Goal: Task Accomplishment & Management: Use online tool/utility

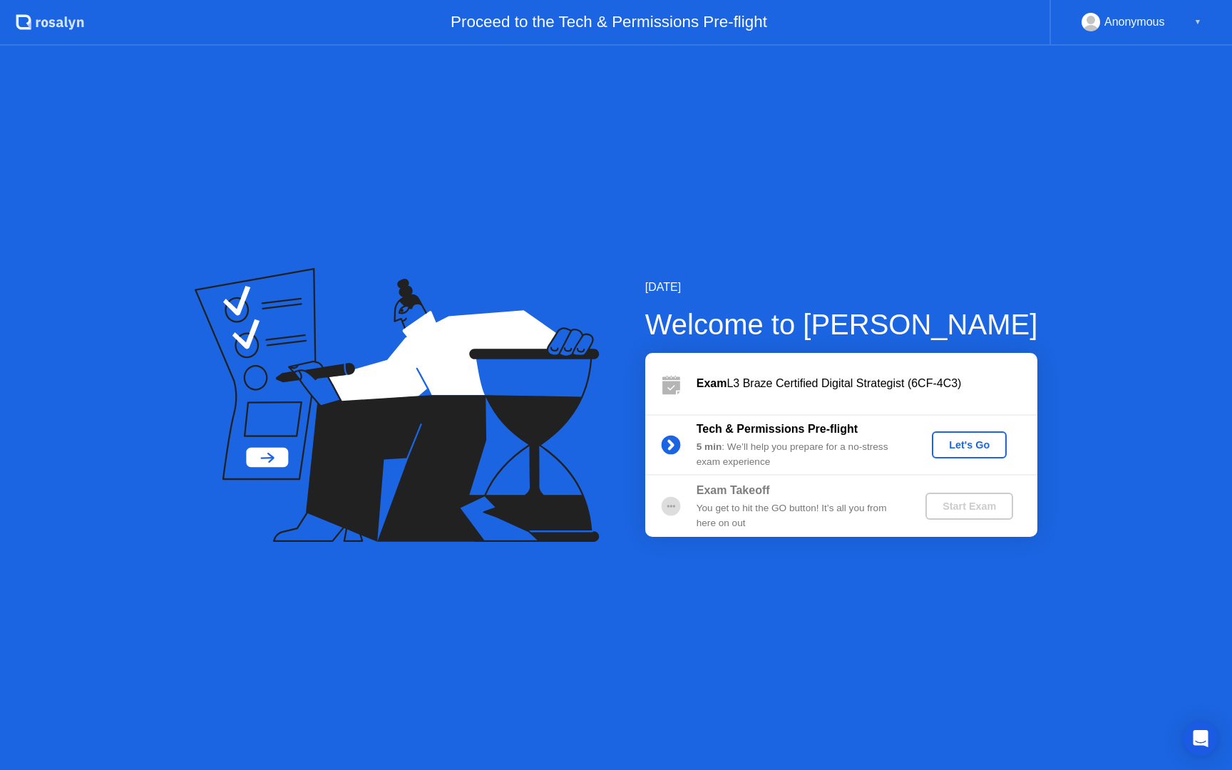
click at [950, 444] on div "Let's Go" at bounding box center [968, 444] width 63 height 11
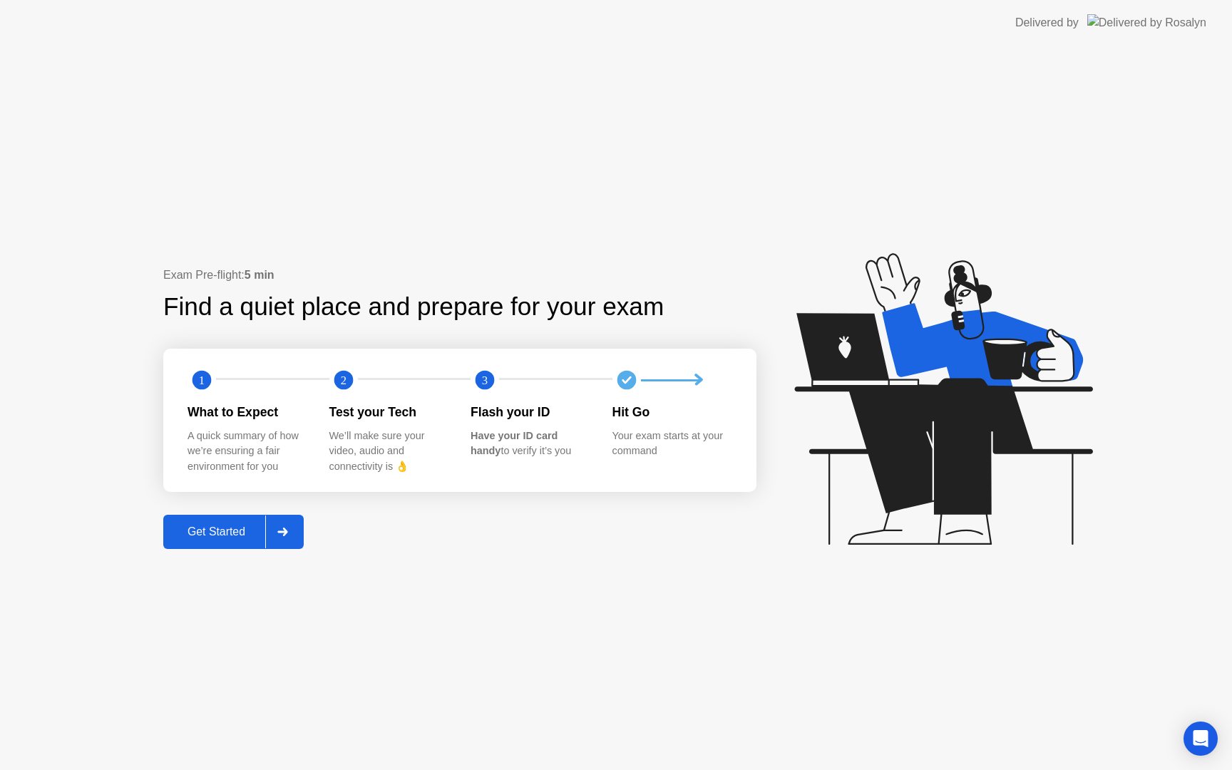
click at [225, 532] on div "Get Started" at bounding box center [216, 531] width 98 height 13
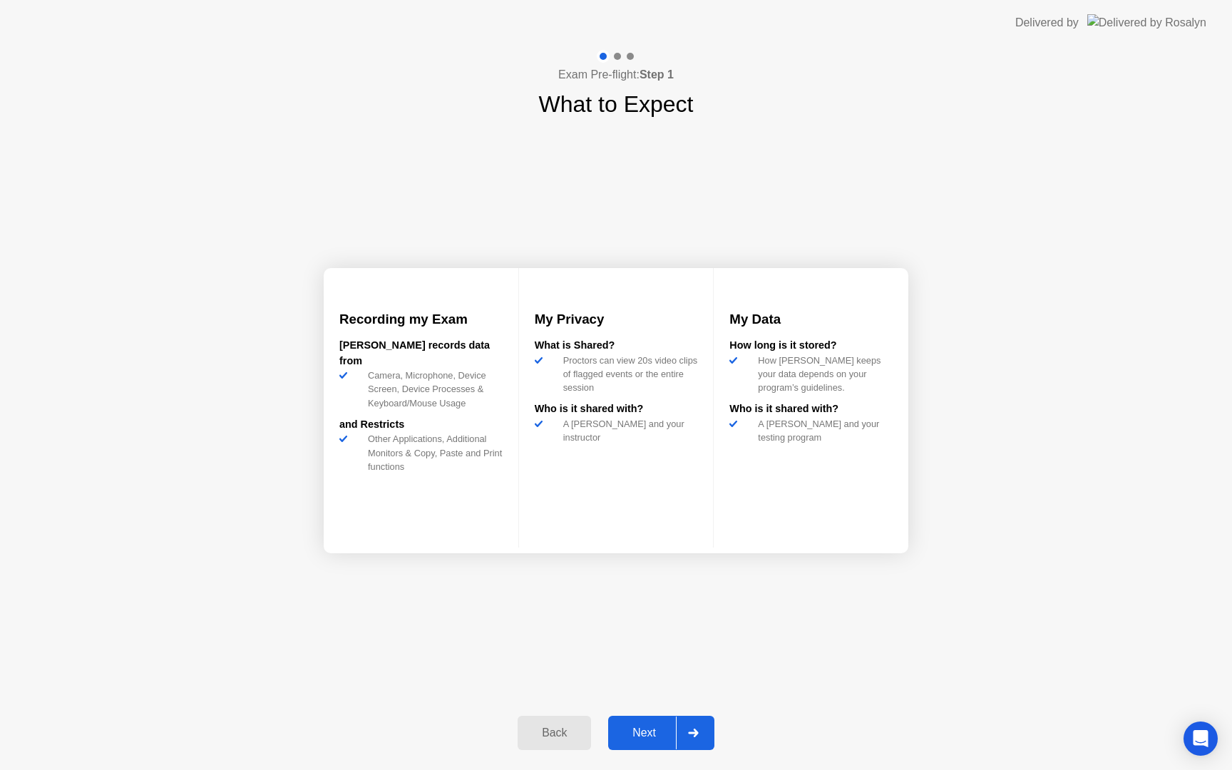
click at [634, 718] on button "Next" at bounding box center [661, 733] width 106 height 34
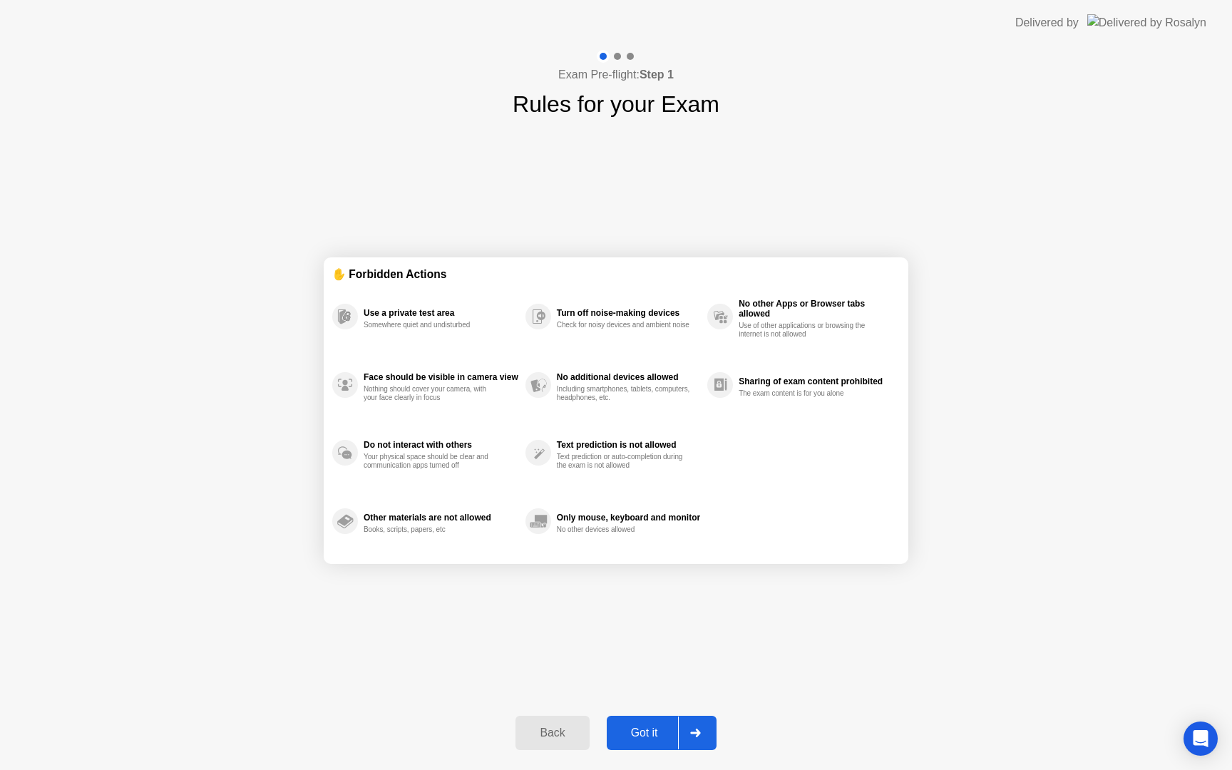
click at [636, 747] on button "Got it" at bounding box center [661, 733] width 110 height 34
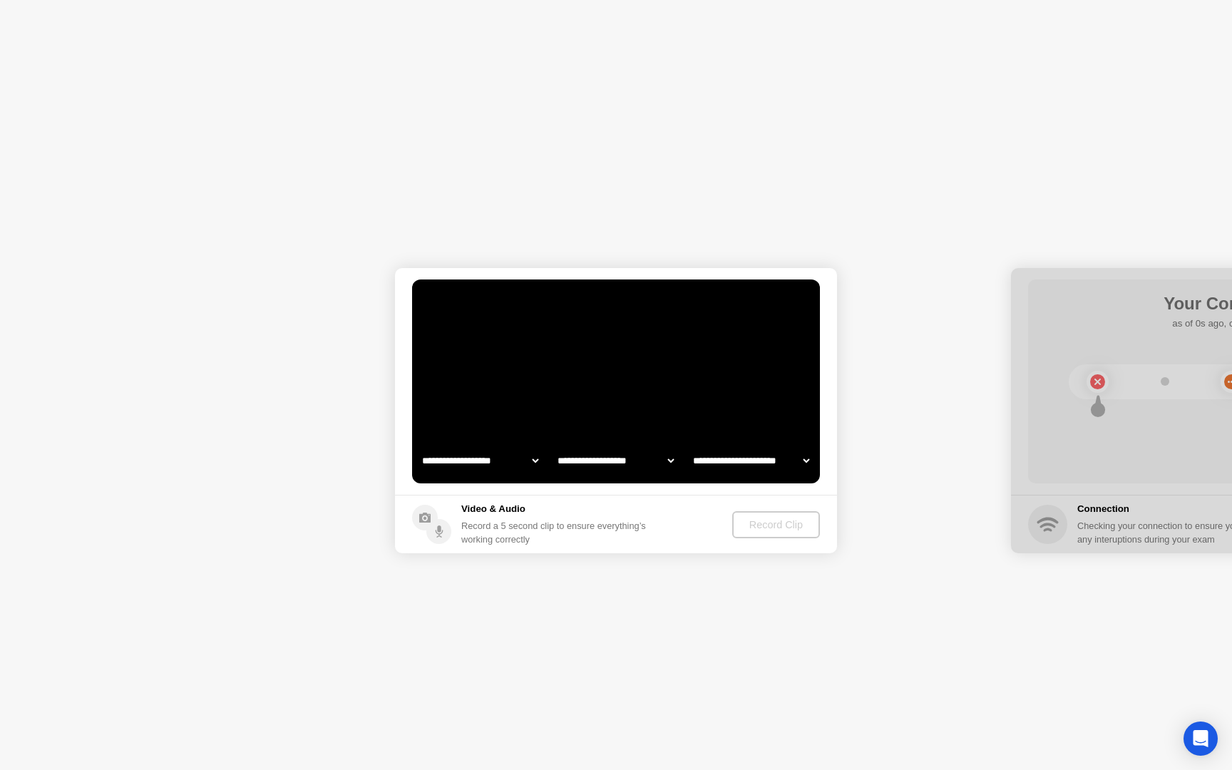
select select "**********"
select select "*******"
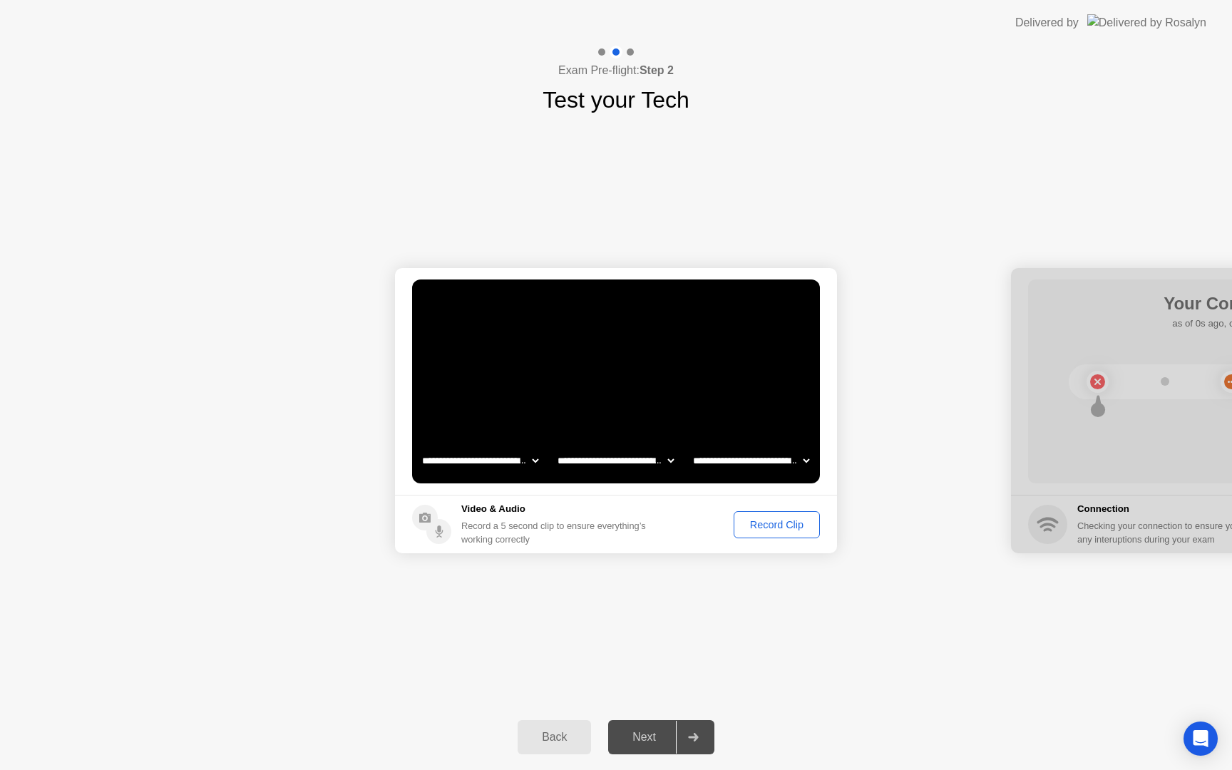
click at [771, 522] on div "Record Clip" at bounding box center [776, 524] width 76 height 11
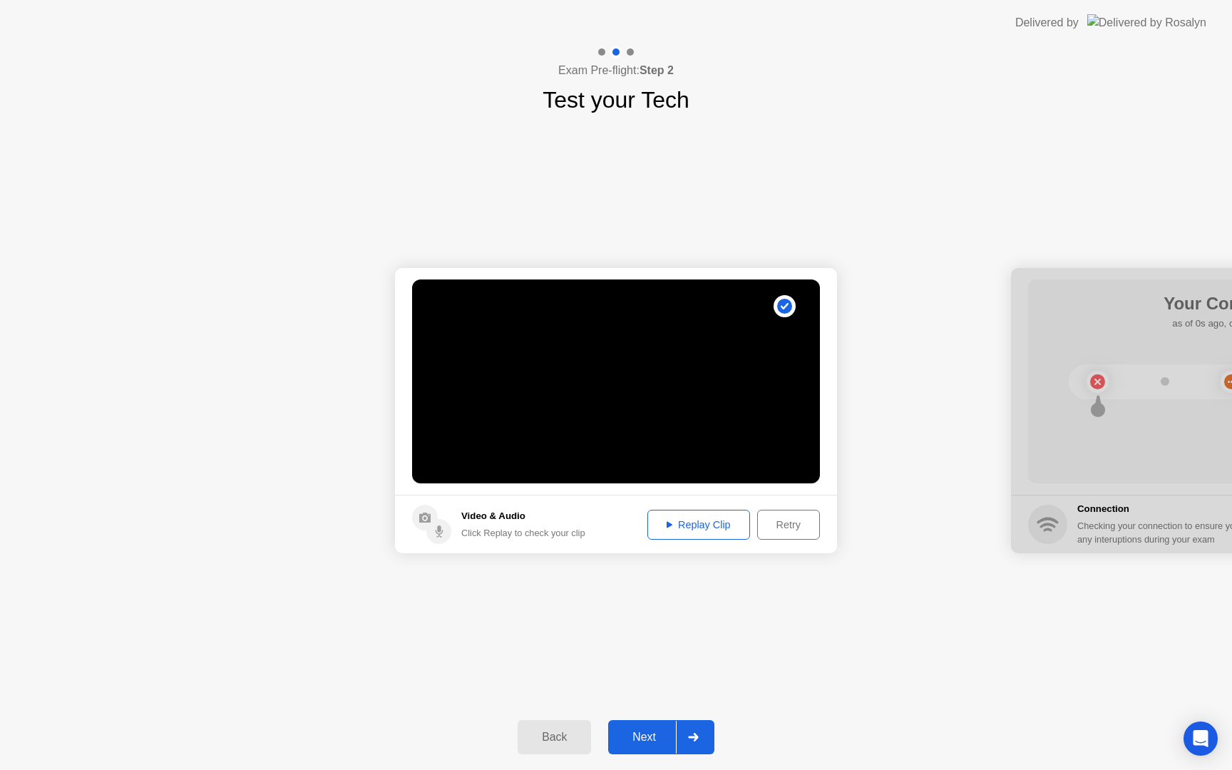
click at [646, 738] on div "Next" at bounding box center [643, 737] width 63 height 13
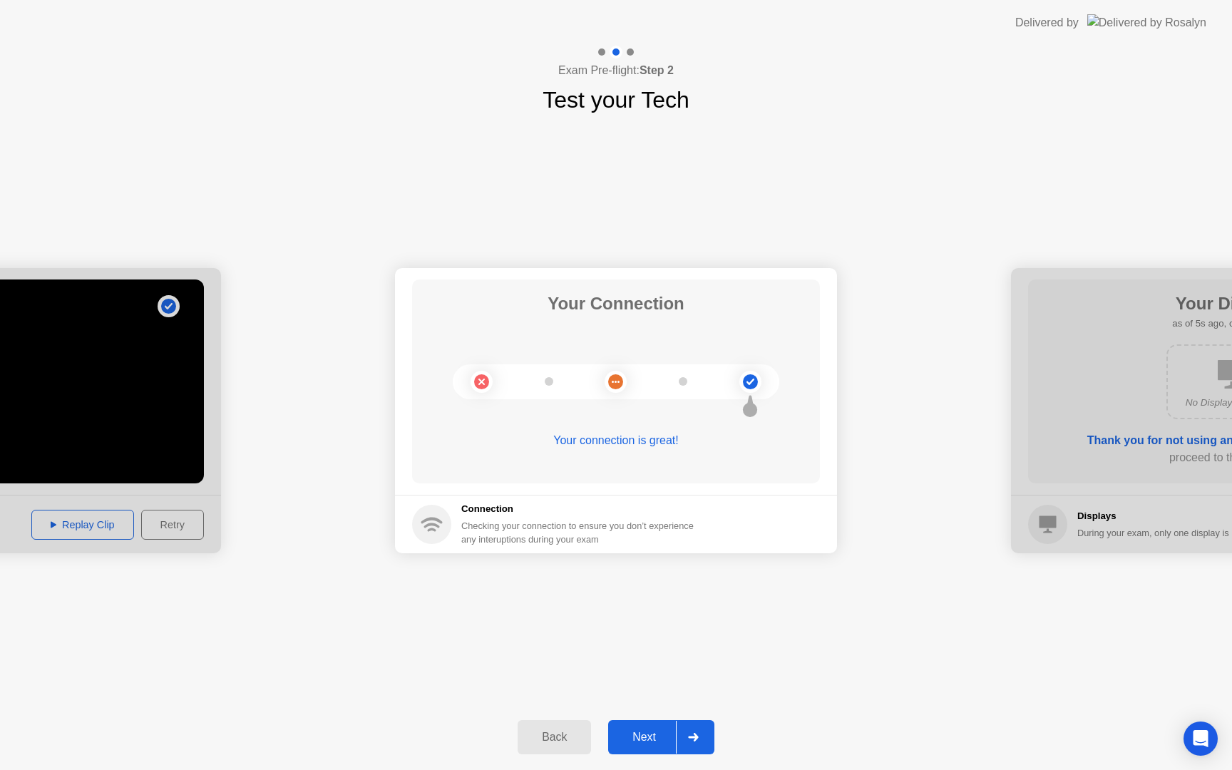
click at [617, 743] on div "Next" at bounding box center [643, 737] width 63 height 13
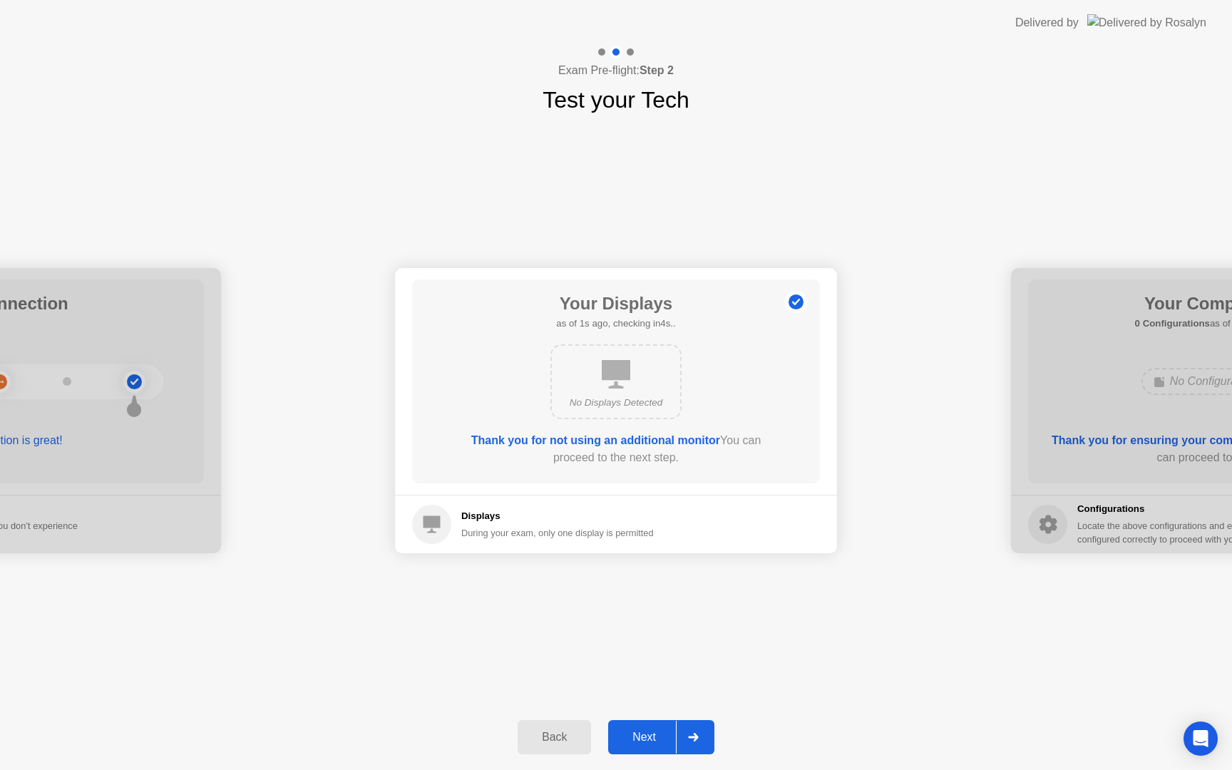
click at [660, 750] on button "Next" at bounding box center [661, 737] width 106 height 34
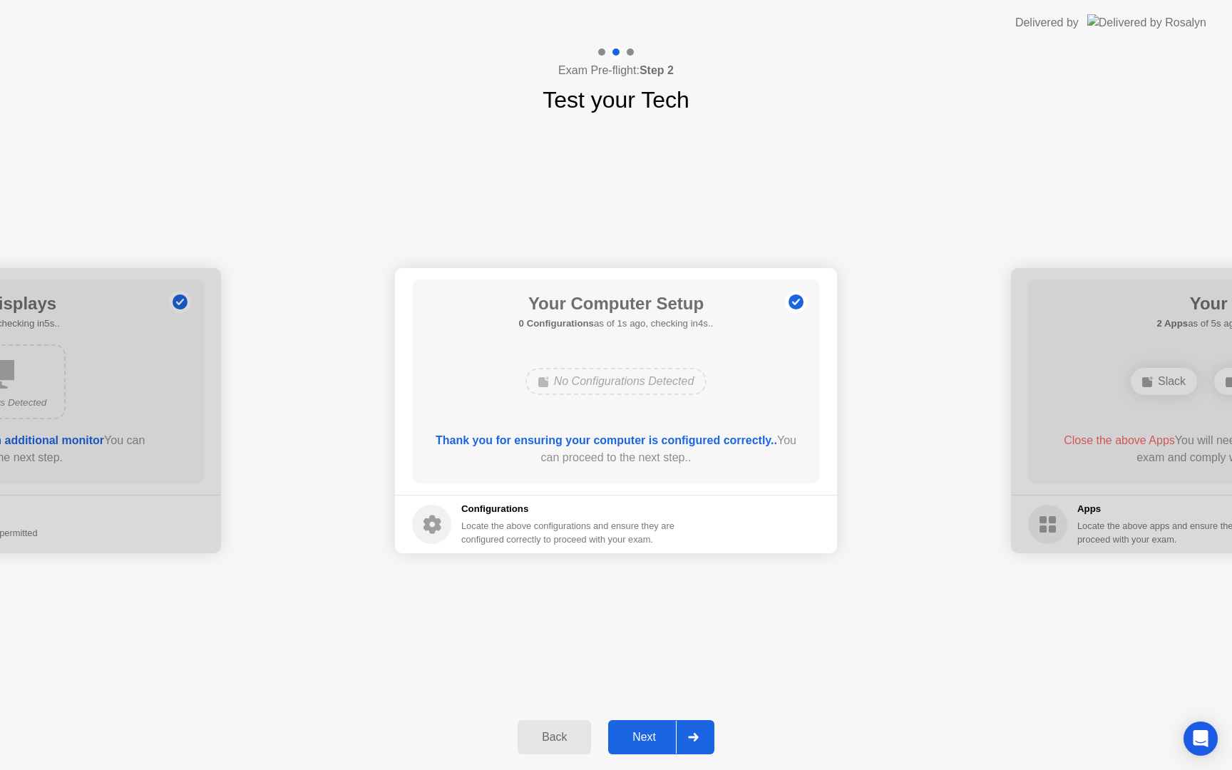
click at [650, 747] on button "Next" at bounding box center [661, 737] width 106 height 34
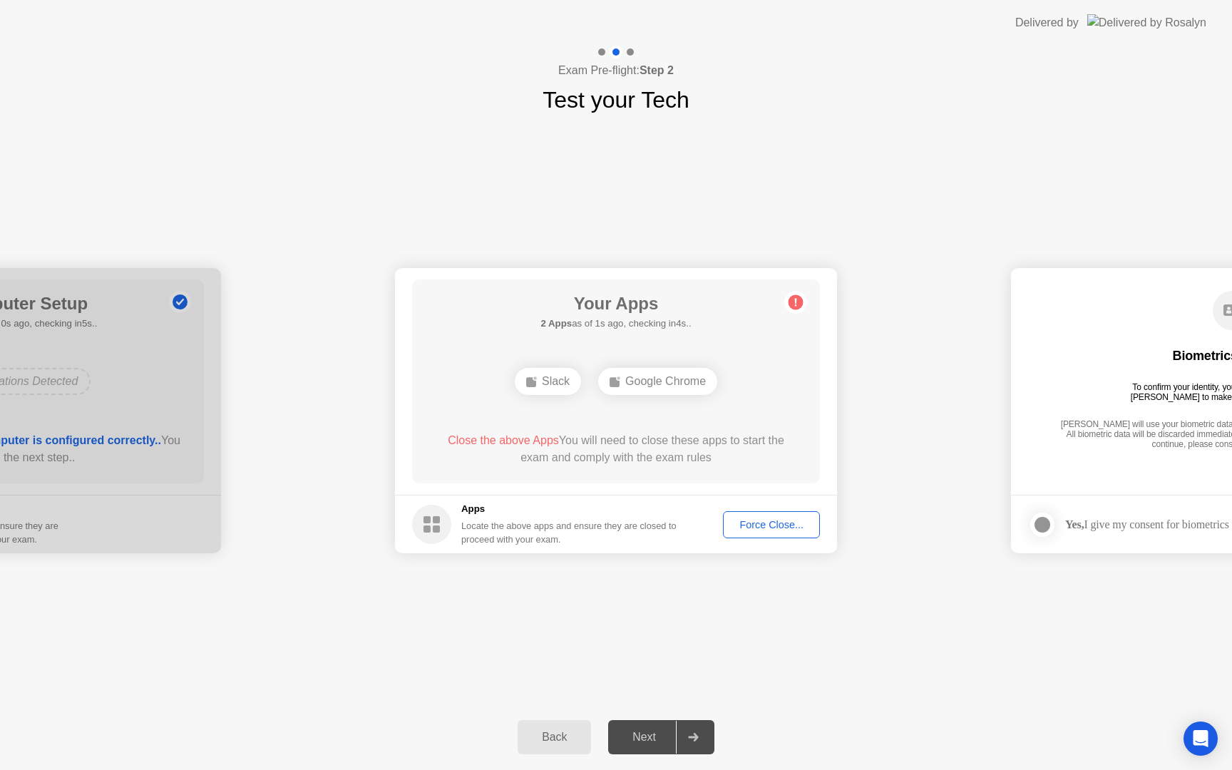
click at [787, 530] on div "Force Close..." at bounding box center [771, 524] width 87 height 11
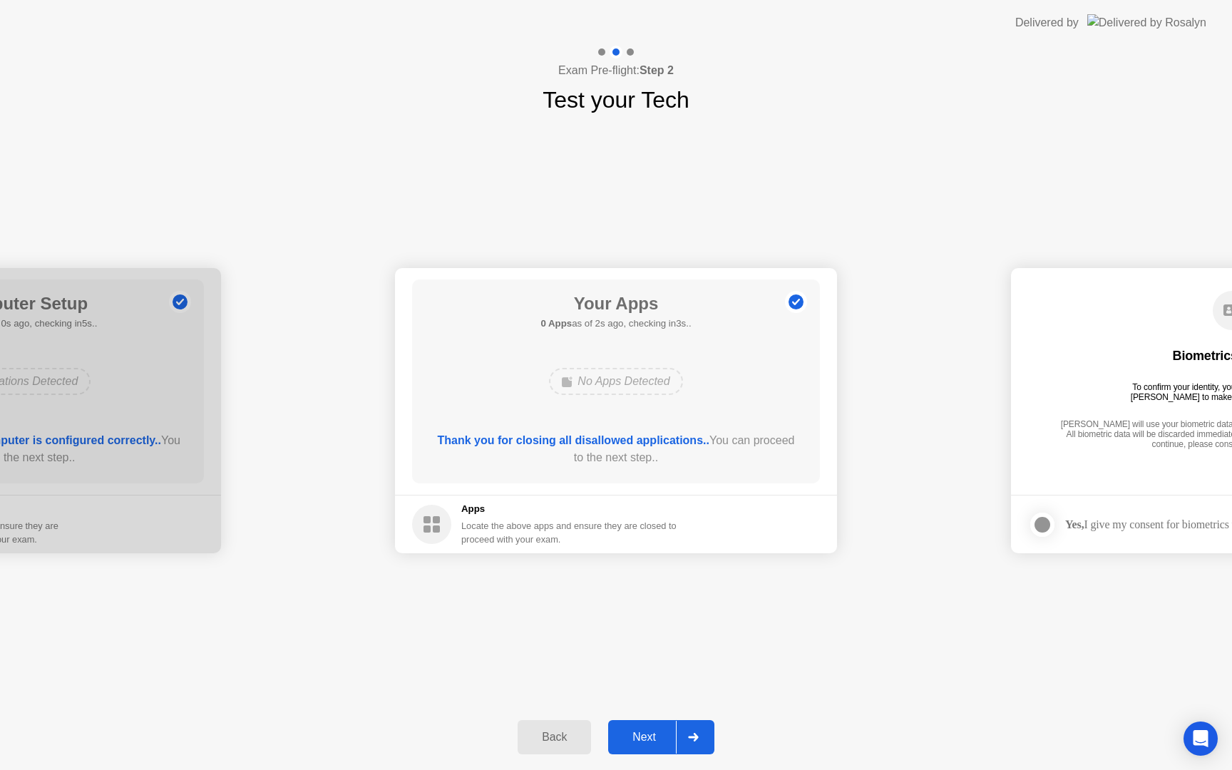
click at [641, 743] on div "Next" at bounding box center [643, 737] width 63 height 13
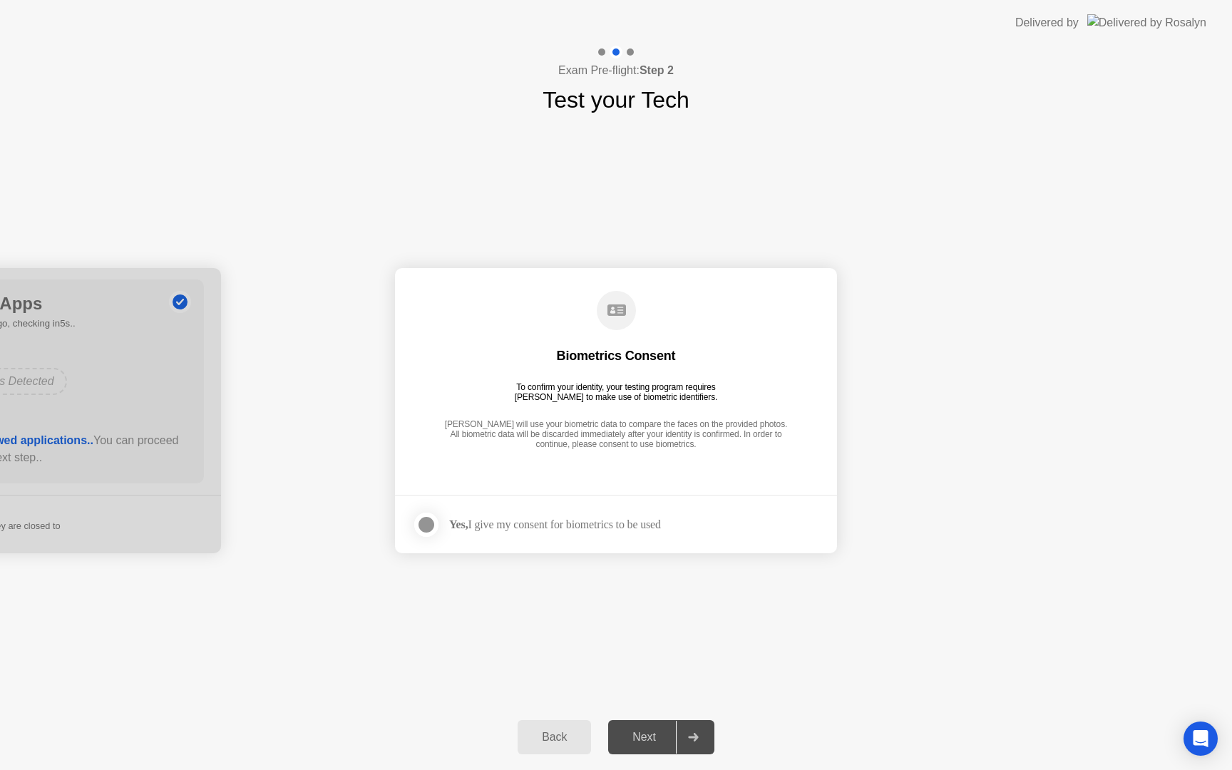
click at [421, 523] on div at bounding box center [426, 524] width 17 height 17
click at [636, 748] on button "Next" at bounding box center [661, 737] width 106 height 34
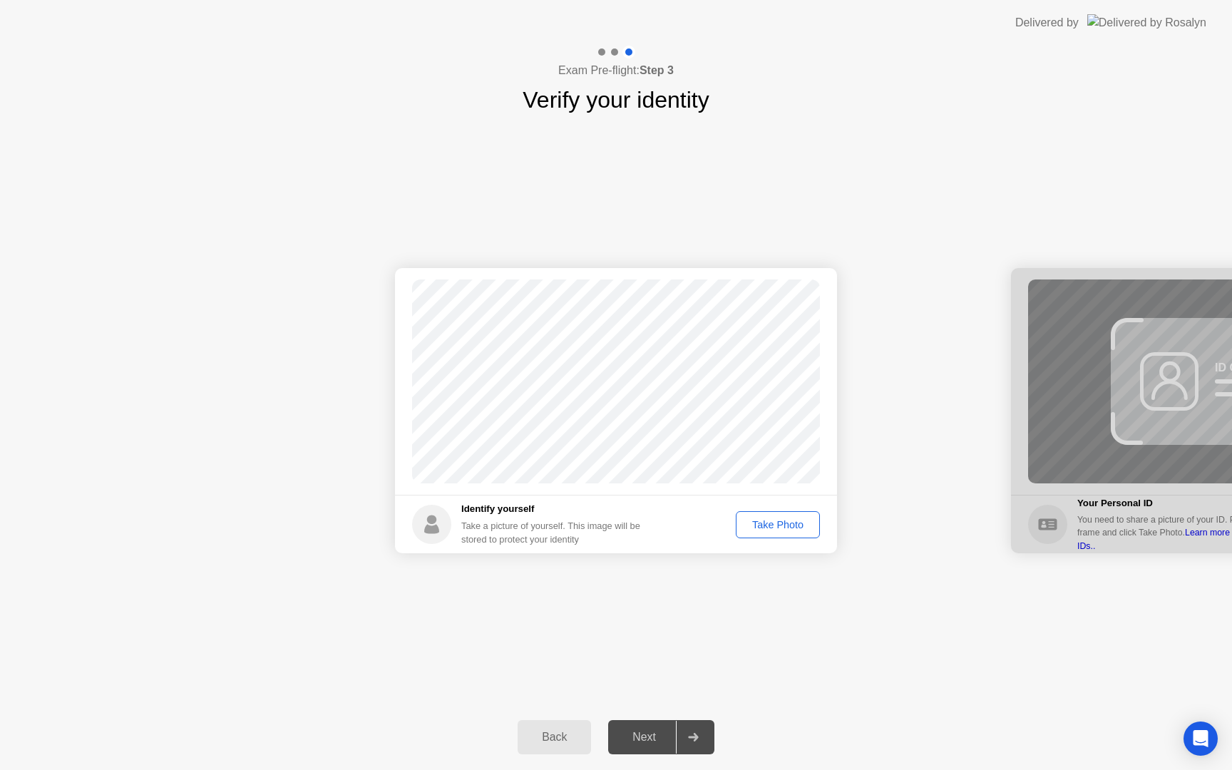
click at [795, 527] on div "Take Photo" at bounding box center [777, 524] width 74 height 11
click at [636, 739] on div "Next" at bounding box center [643, 737] width 63 height 13
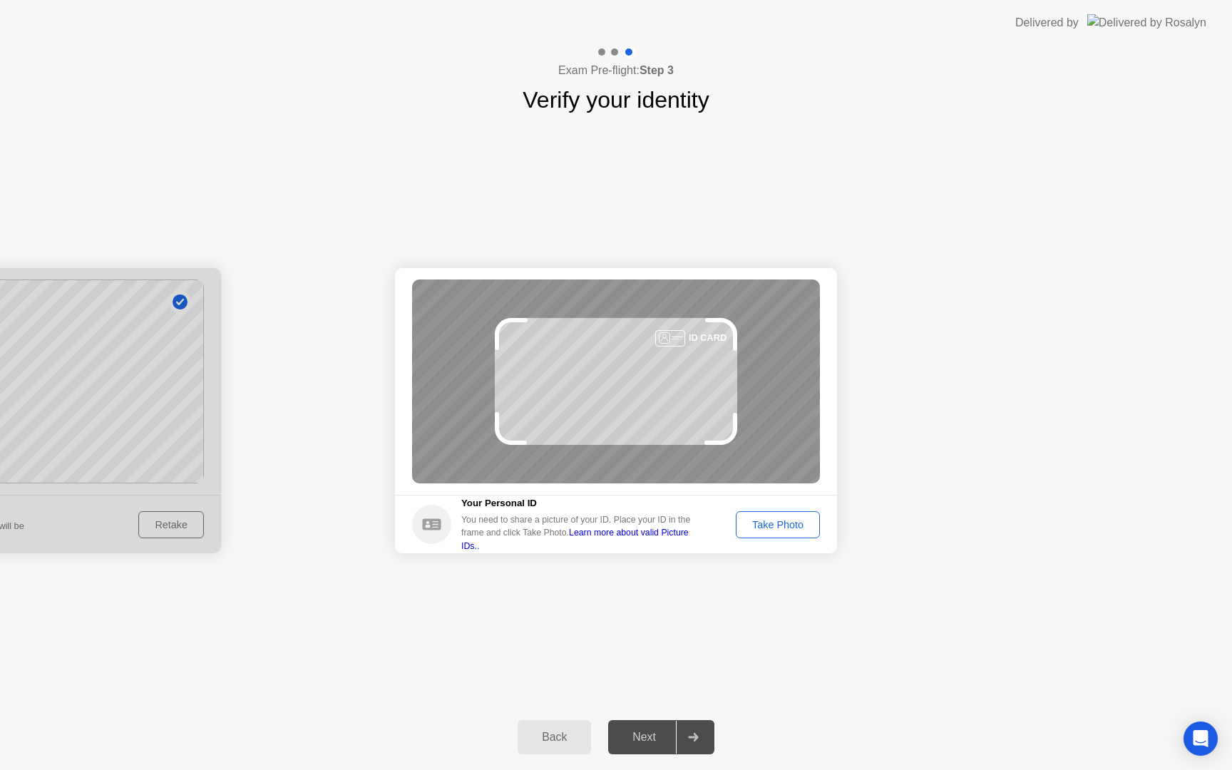
click at [780, 527] on div "Take Photo" at bounding box center [777, 524] width 74 height 11
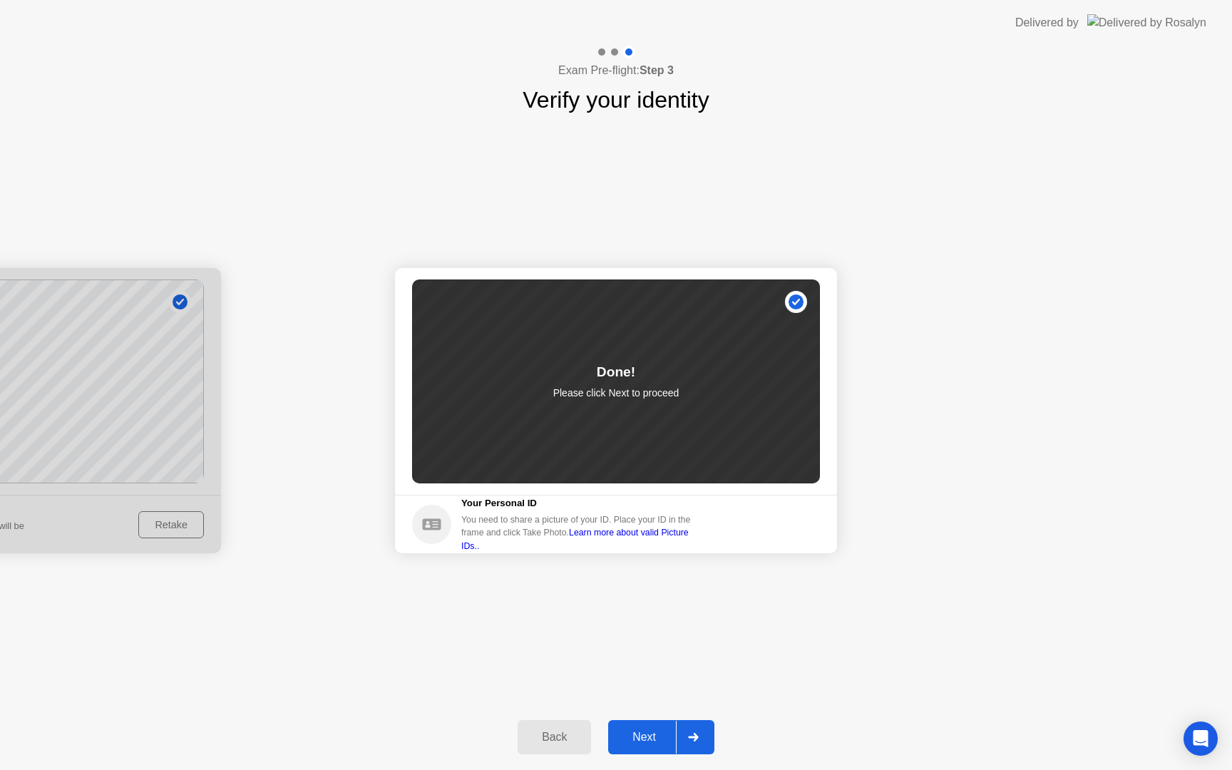
click at [649, 731] on div "Next" at bounding box center [643, 737] width 63 height 13
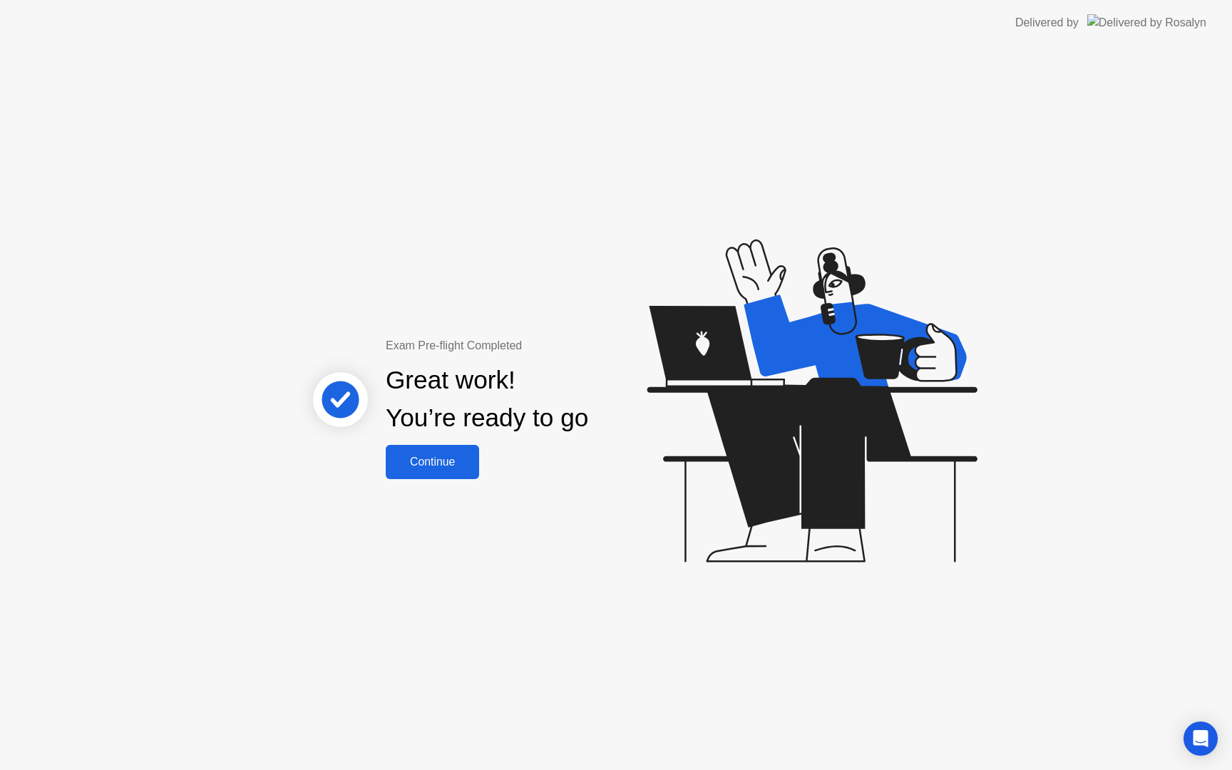
click at [450, 457] on div "Continue" at bounding box center [432, 461] width 85 height 13
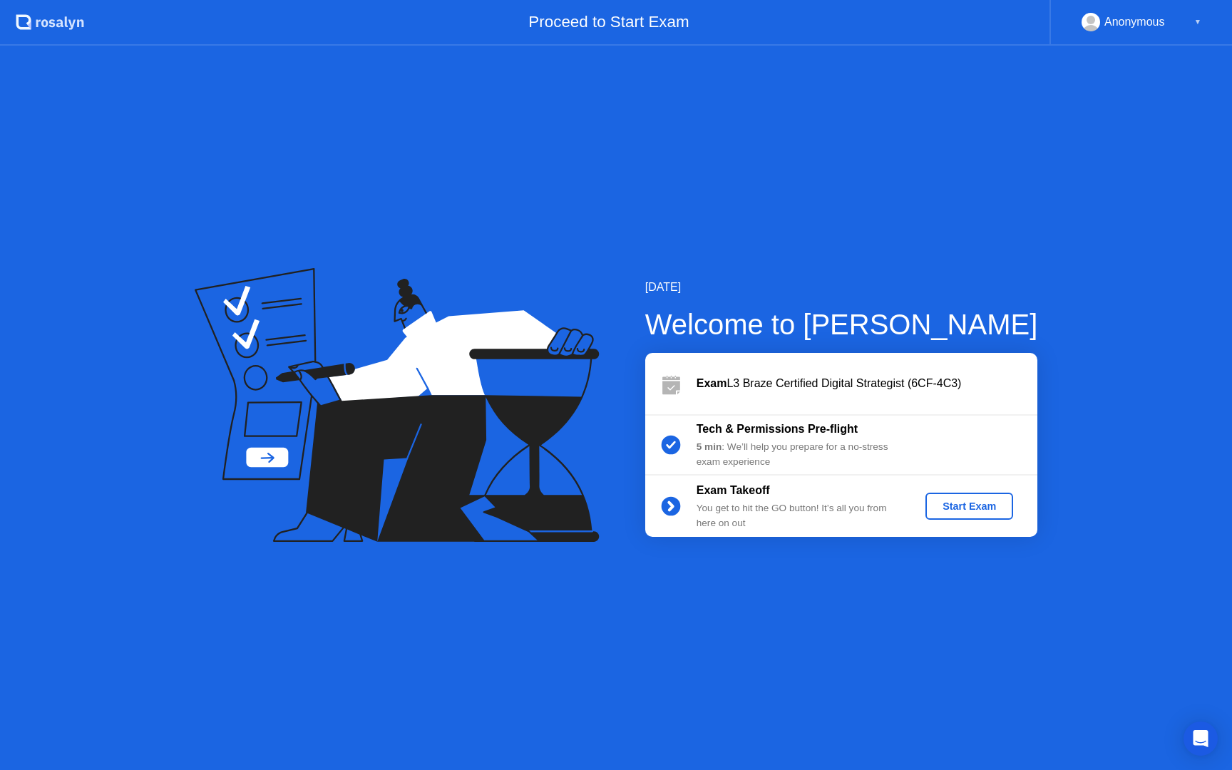
click at [950, 508] on div "Start Exam" at bounding box center [969, 505] width 76 height 11
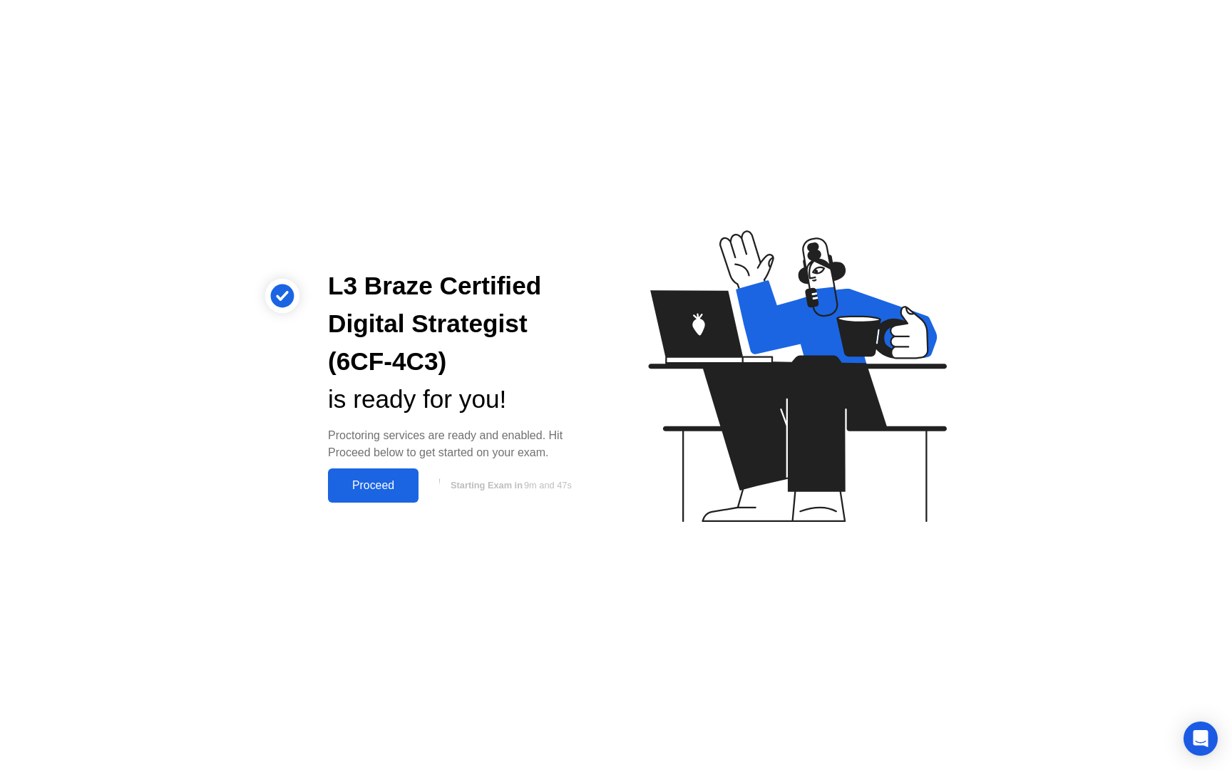
click at [353, 489] on div "Proceed" at bounding box center [373, 485] width 82 height 13
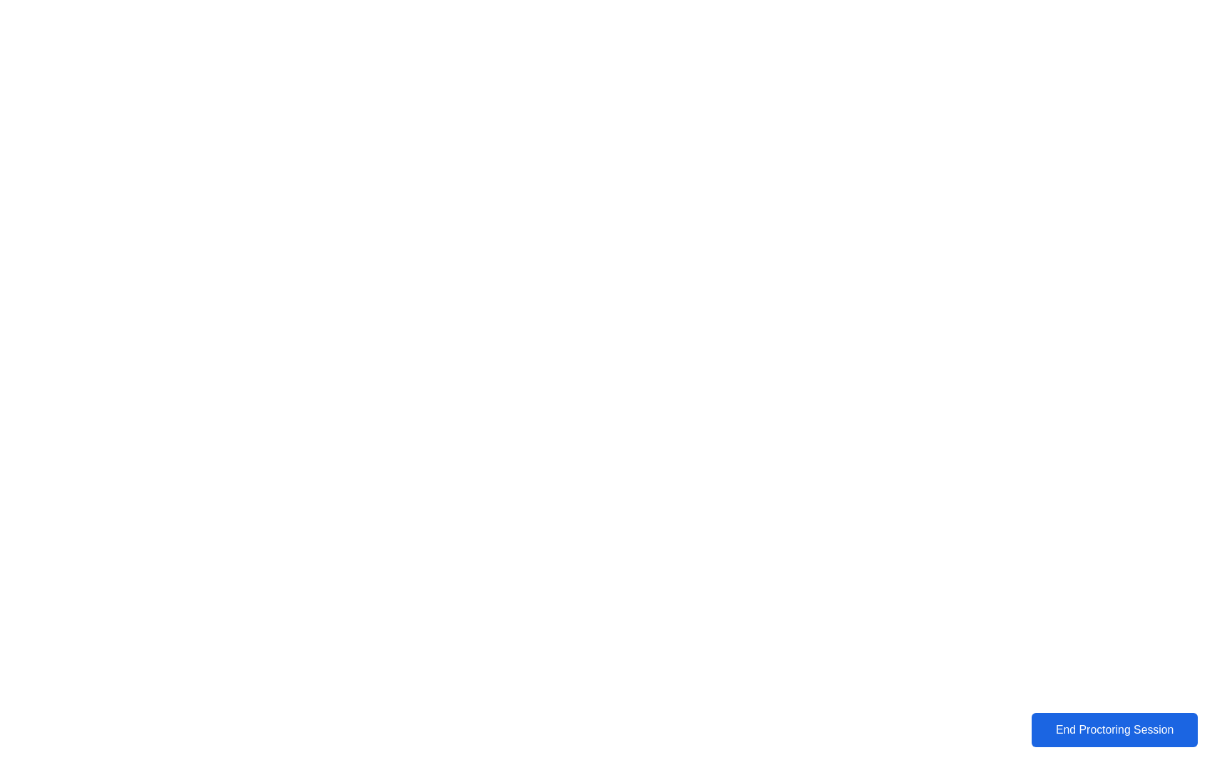
click at [1117, 729] on div "End Proctoring Session" at bounding box center [1114, 729] width 160 height 13
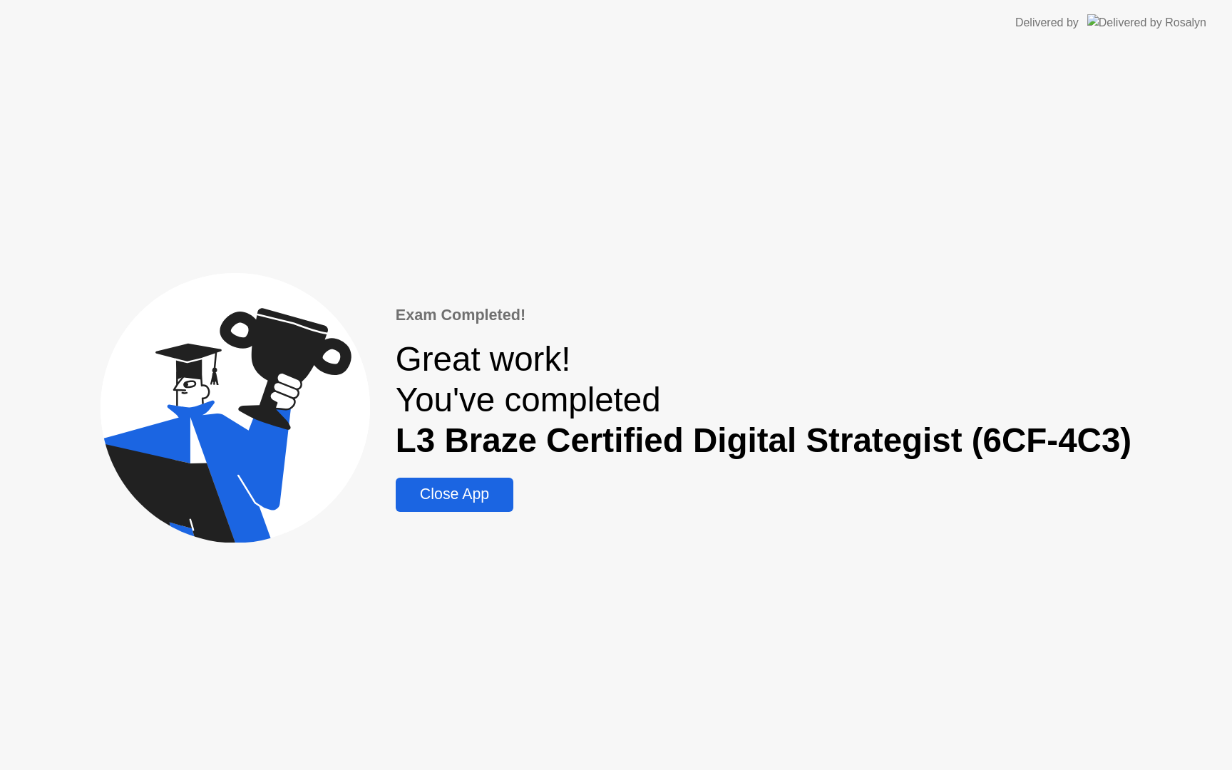
click at [444, 497] on div "Close App" at bounding box center [454, 494] width 109 height 18
